Goal: Information Seeking & Learning: Learn about a topic

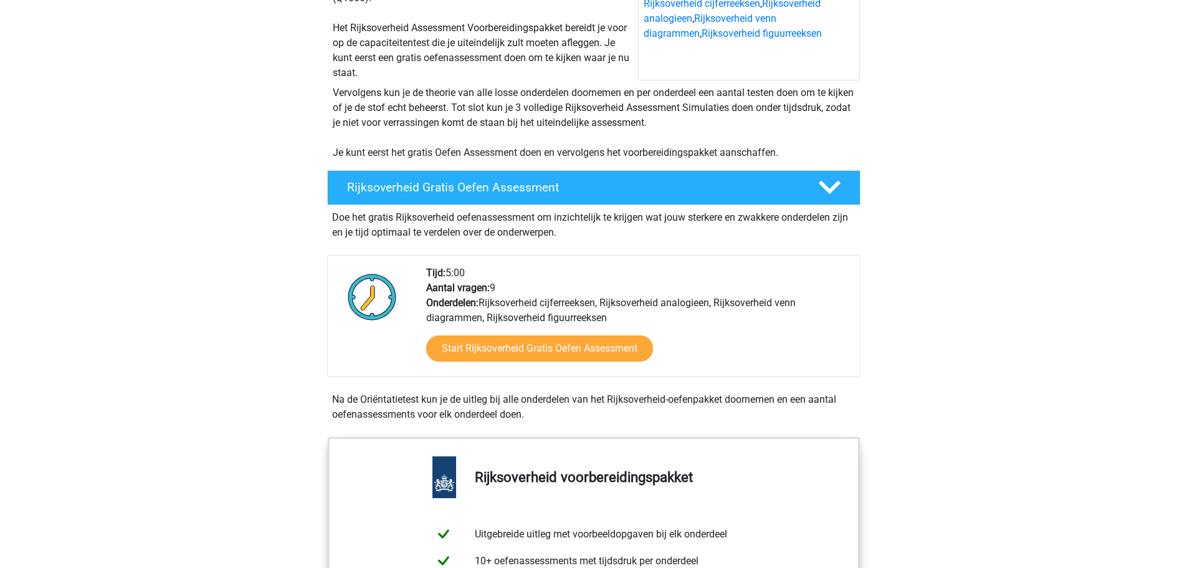
scroll to position [249, 0]
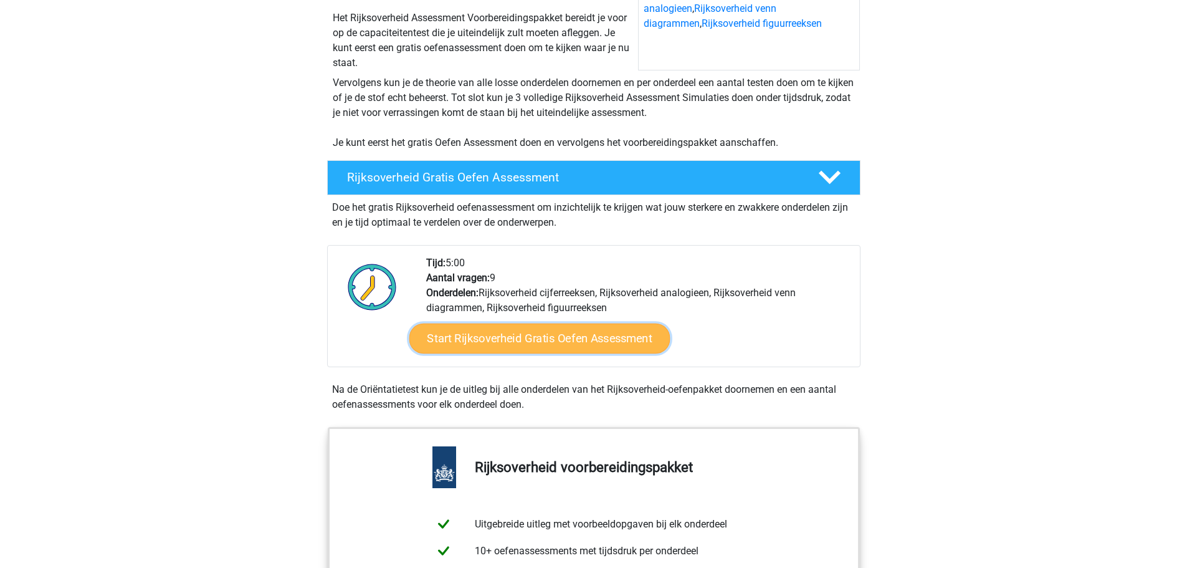
click at [495, 335] on link "Start Rijksoverheid Gratis Oefen Assessment" at bounding box center [539, 338] width 261 height 30
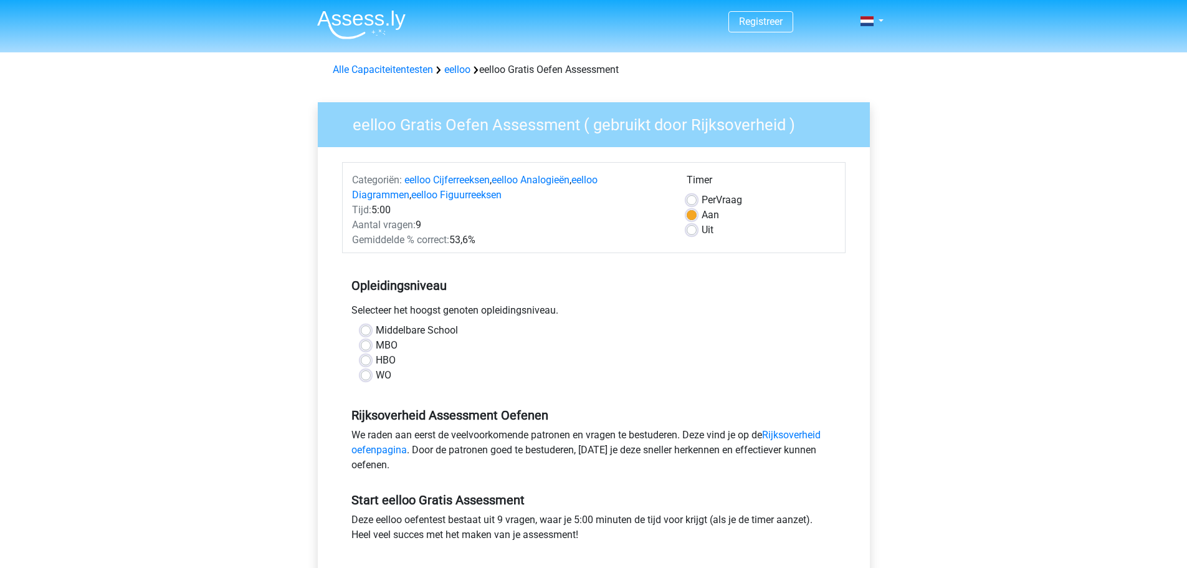
scroll to position [62, 0]
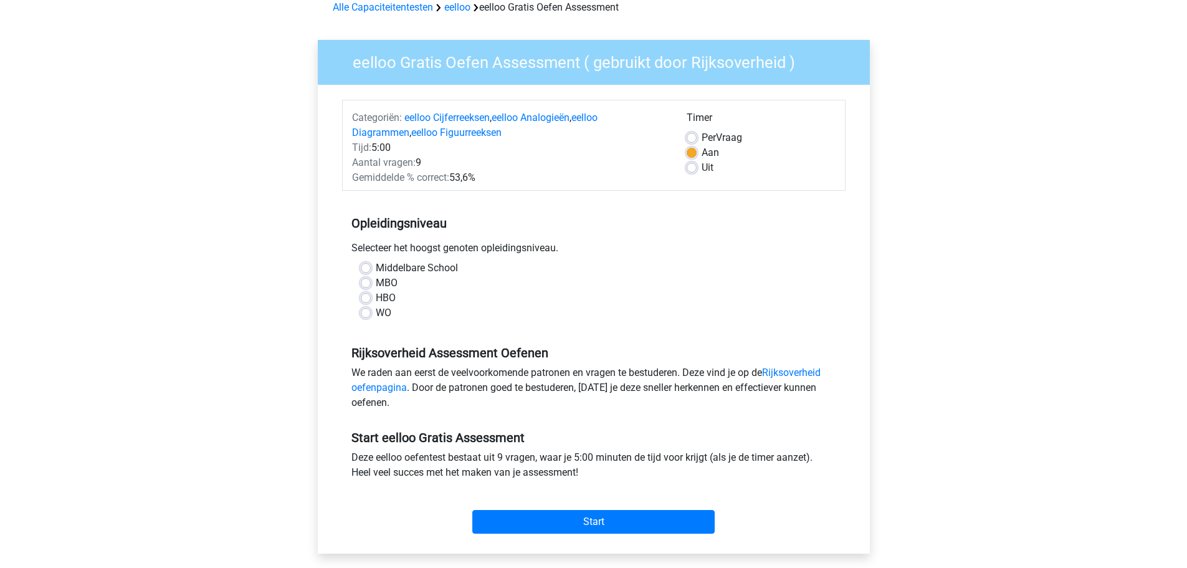
click at [376, 310] on label "WO" at bounding box center [384, 312] width 16 height 15
click at [369, 310] on input "WO" at bounding box center [366, 311] width 10 height 12
radio input "true"
click at [531, 517] on input "Start" at bounding box center [593, 522] width 242 height 24
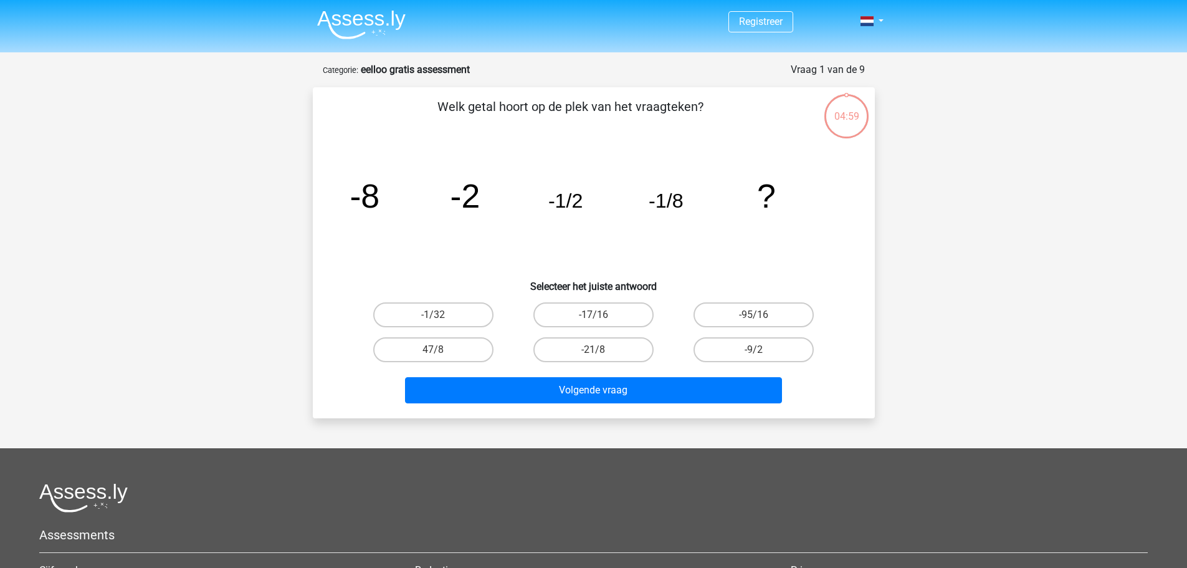
click at [515, 502] on div at bounding box center [593, 497] width 1108 height 29
click at [470, 204] on tspan "-2" at bounding box center [465, 195] width 30 height 37
click at [544, 207] on icon "image/svg+xml -8 -2 -1/2 -1/8 ?" at bounding box center [594, 208] width 502 height 126
click at [543, 207] on icon "image/svg+xml -8 -2 -1/2 -1/8 ?" at bounding box center [594, 208] width 502 height 126
click at [459, 275] on h6 "Selecteer het juiste antwoord" at bounding box center [594, 281] width 522 height 22
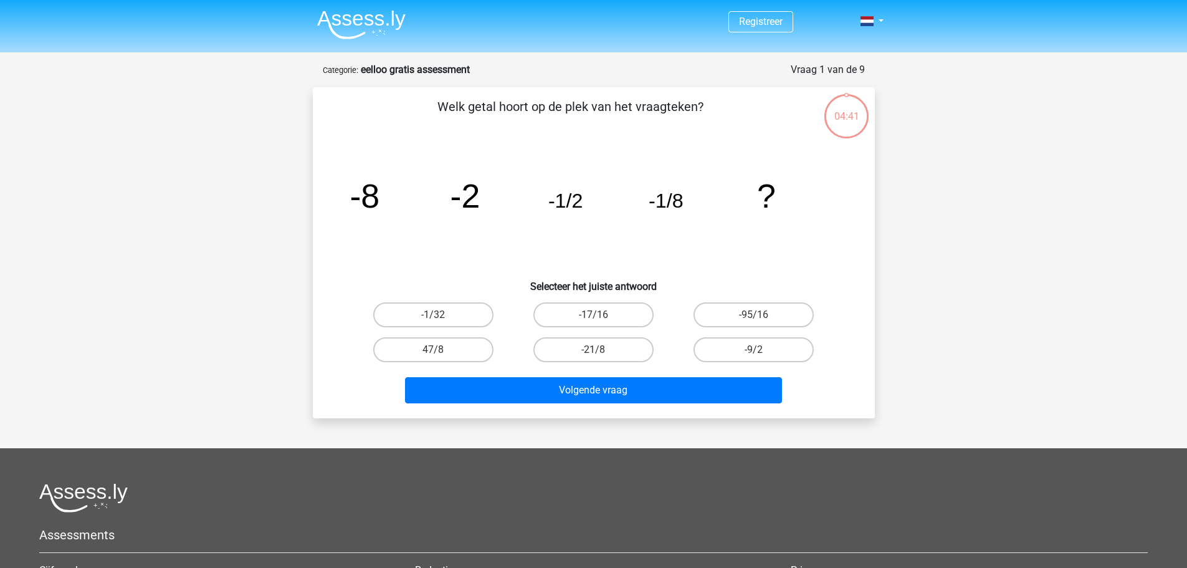
click at [465, 270] on h6 "Selecteer het juiste antwoord" at bounding box center [594, 281] width 522 height 22
click at [475, 283] on h6 "Selecteer het juiste antwoord" at bounding box center [594, 281] width 522 height 22
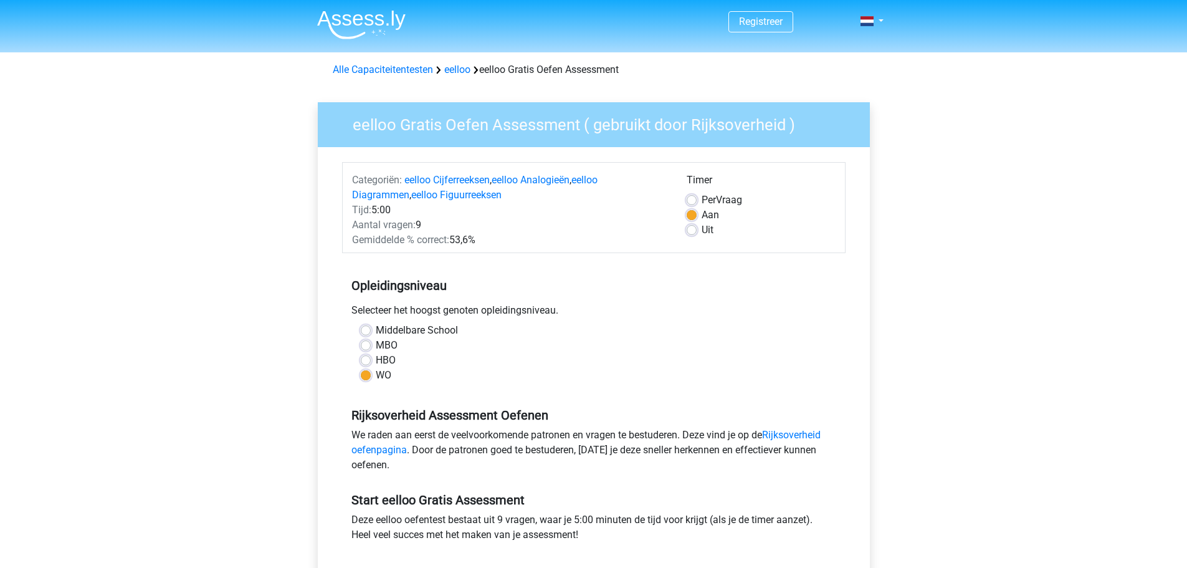
scroll to position [62, 0]
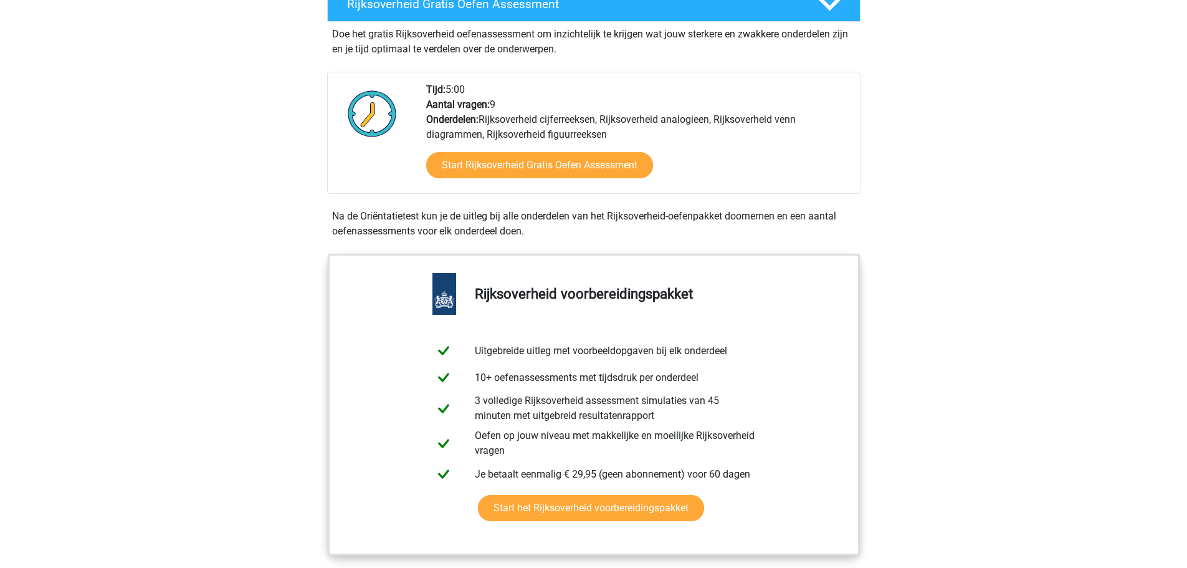
scroll to position [485, 0]
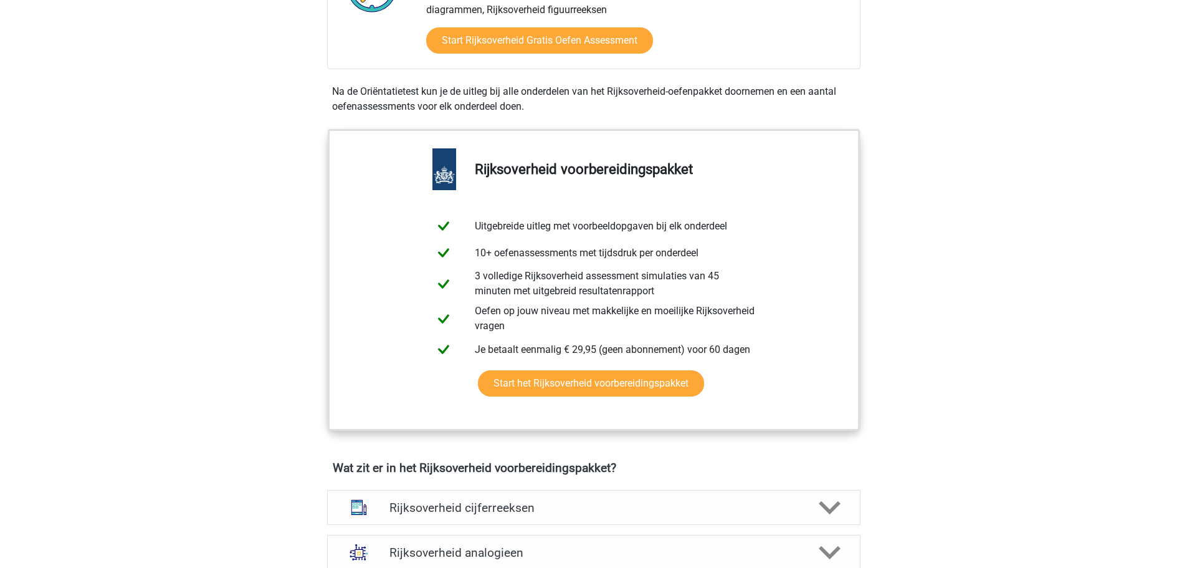
click at [157, 204] on div "Registreer Nederlands" at bounding box center [593, 533] width 1187 height 2160
click at [177, 232] on div "Registreer Nederlands" at bounding box center [593, 533] width 1187 height 2160
click at [233, 314] on div "Registreer Nederlands" at bounding box center [593, 533] width 1187 height 2160
click at [234, 302] on div "Registreer Nederlands" at bounding box center [593, 533] width 1187 height 2160
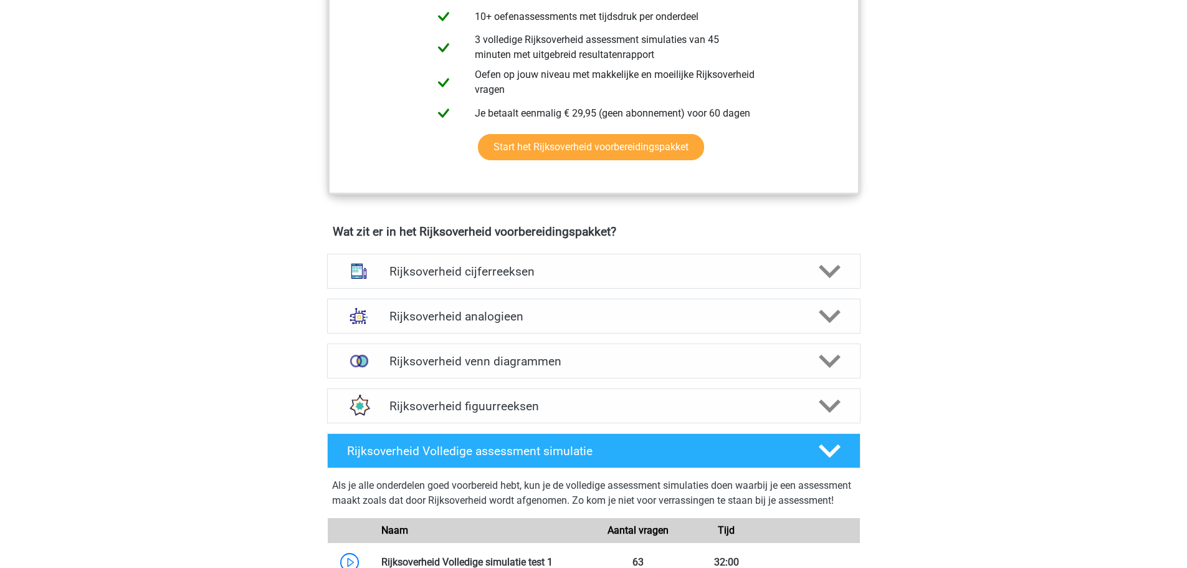
scroll to position [796, 0]
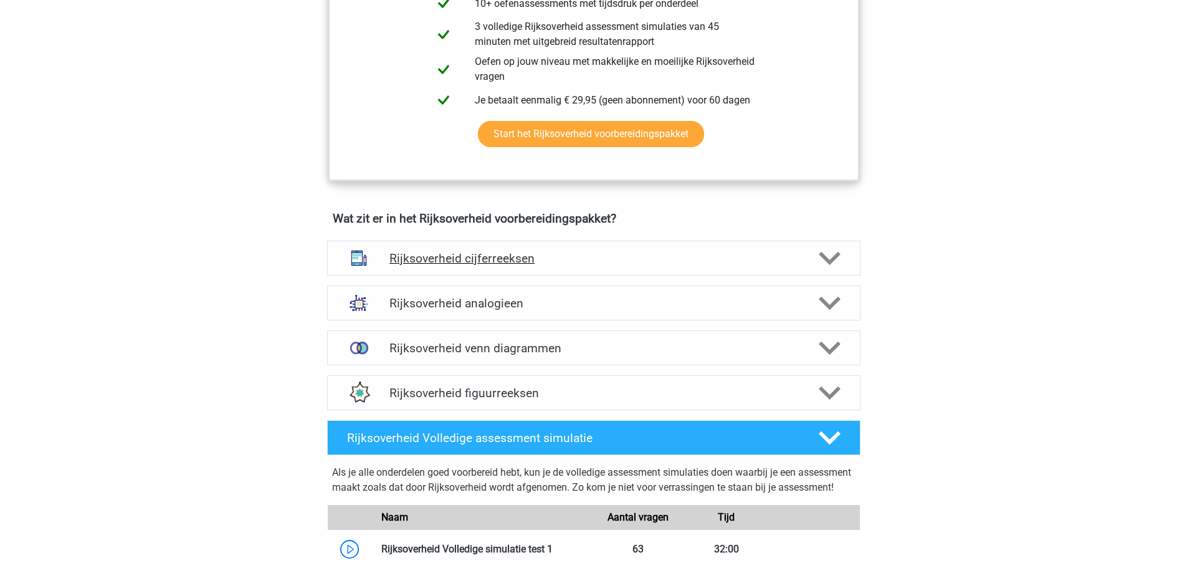
click at [576, 264] on h4 "Rijksoverheid cijferreeksen" at bounding box center [593, 258] width 408 height 14
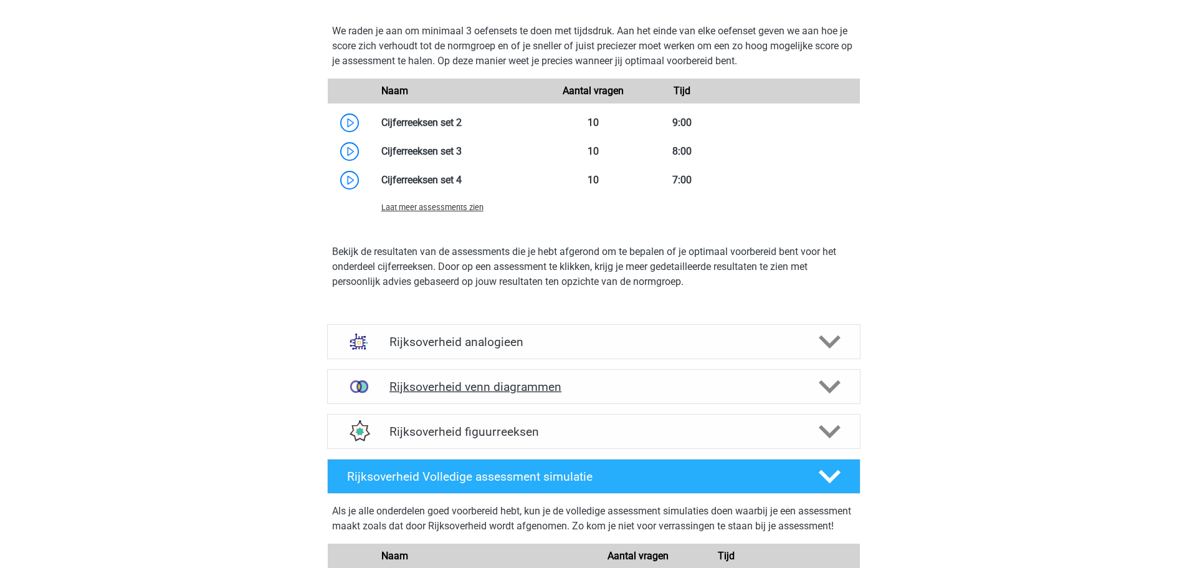
scroll to position [1544, 0]
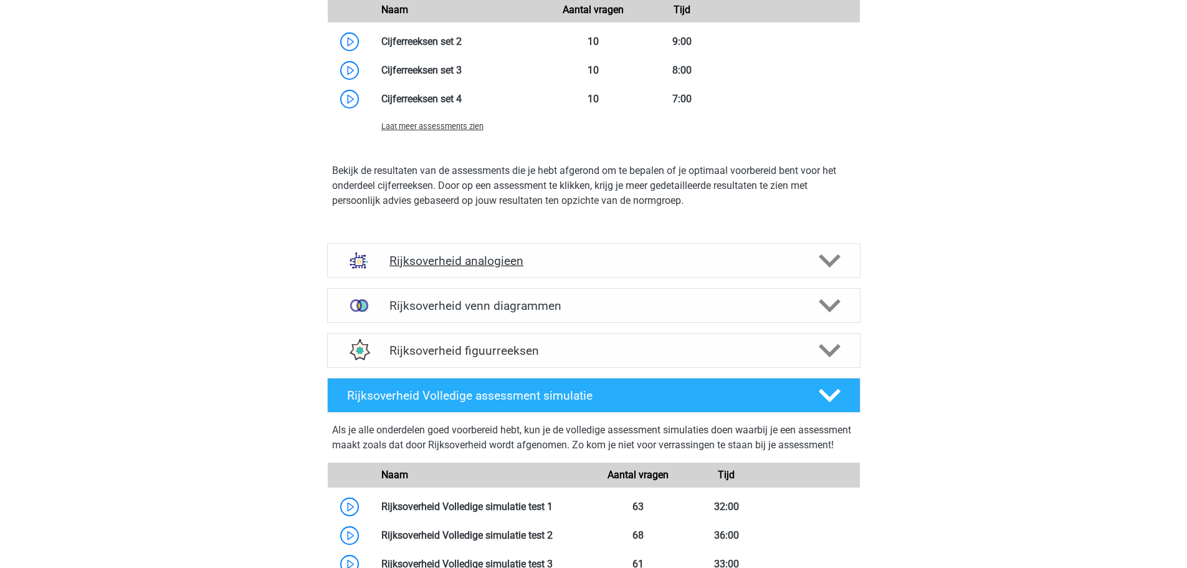
click at [437, 272] on div "Rijksoverheid analogieen" at bounding box center [593, 260] width 533 height 35
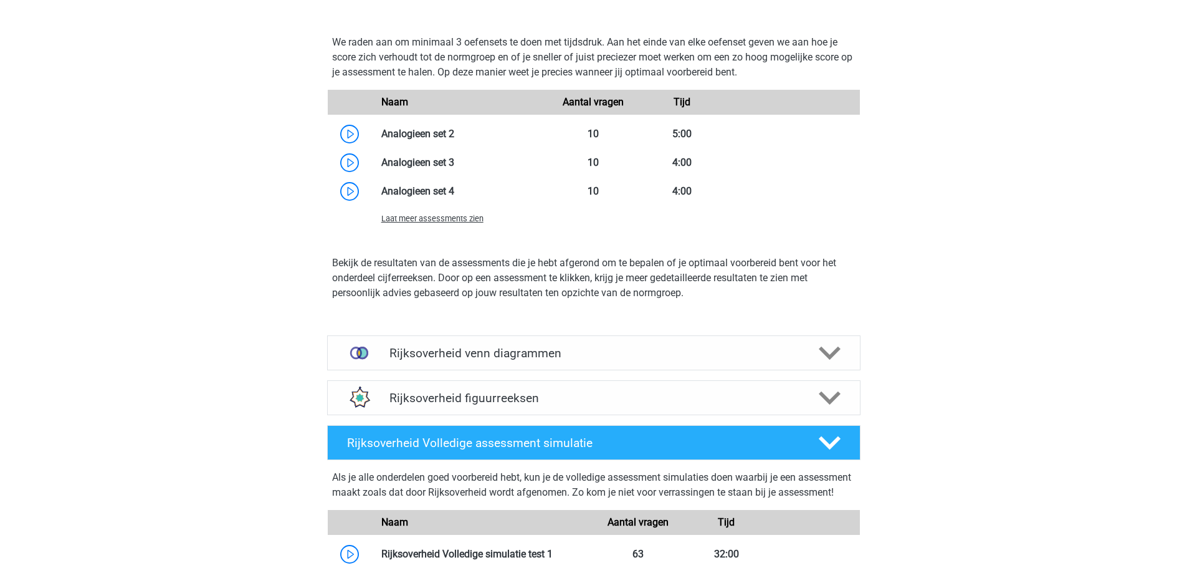
scroll to position [2416, 0]
